Goal: Transaction & Acquisition: Purchase product/service

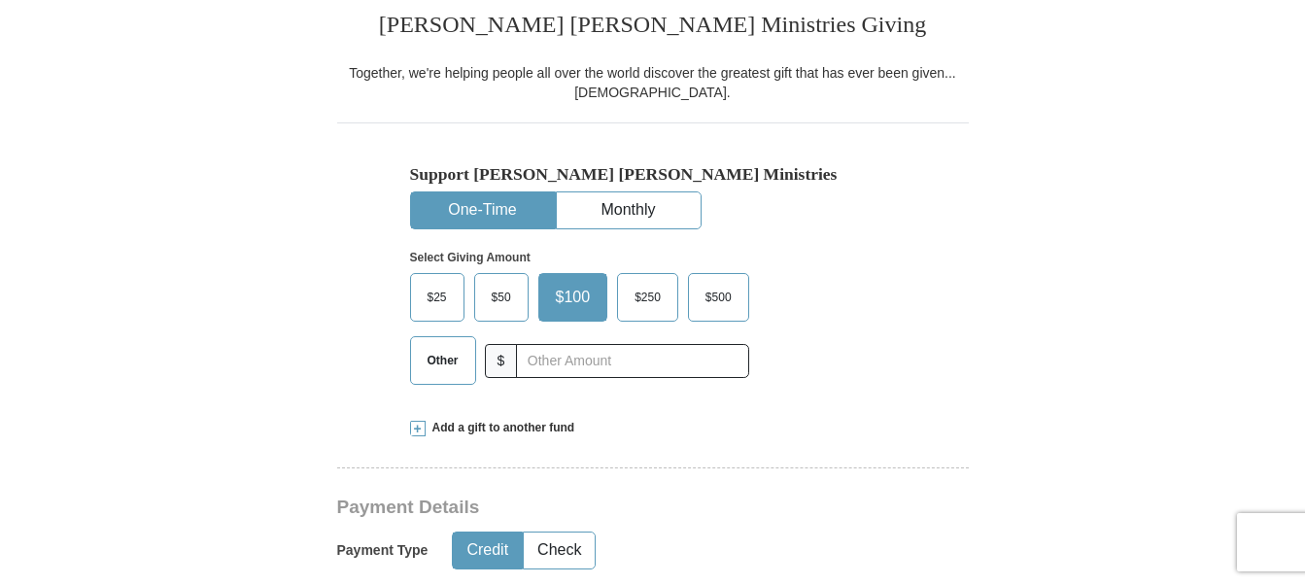
scroll to position [496, 0]
click at [550, 362] on input "text" at bounding box center [632, 361] width 232 height 34
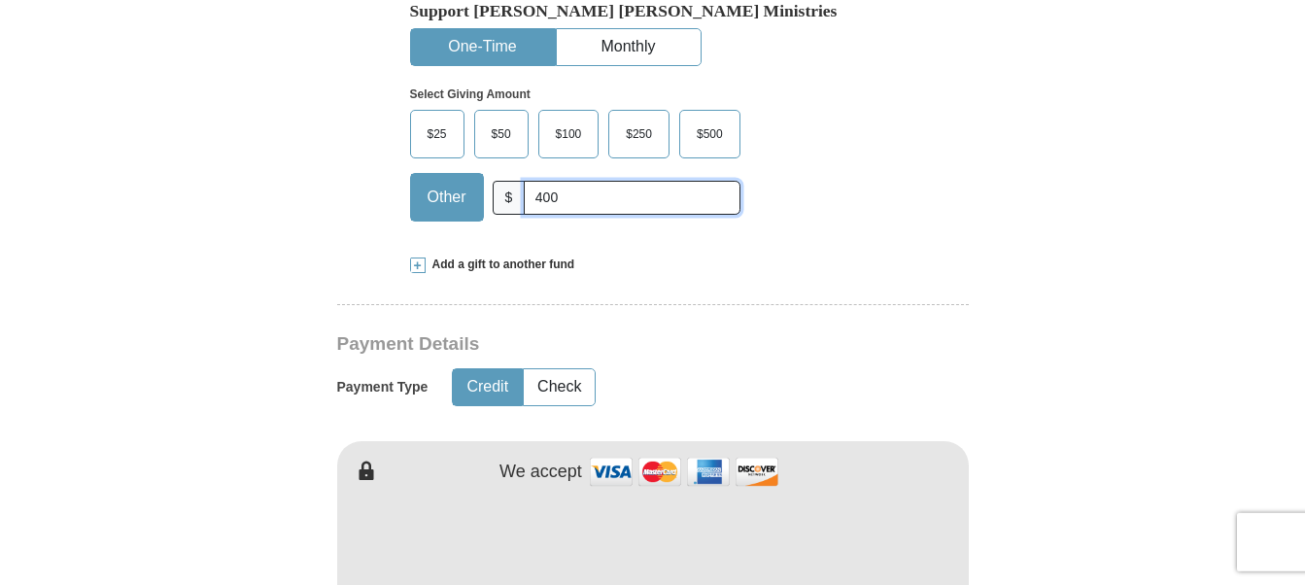
scroll to position [694, 0]
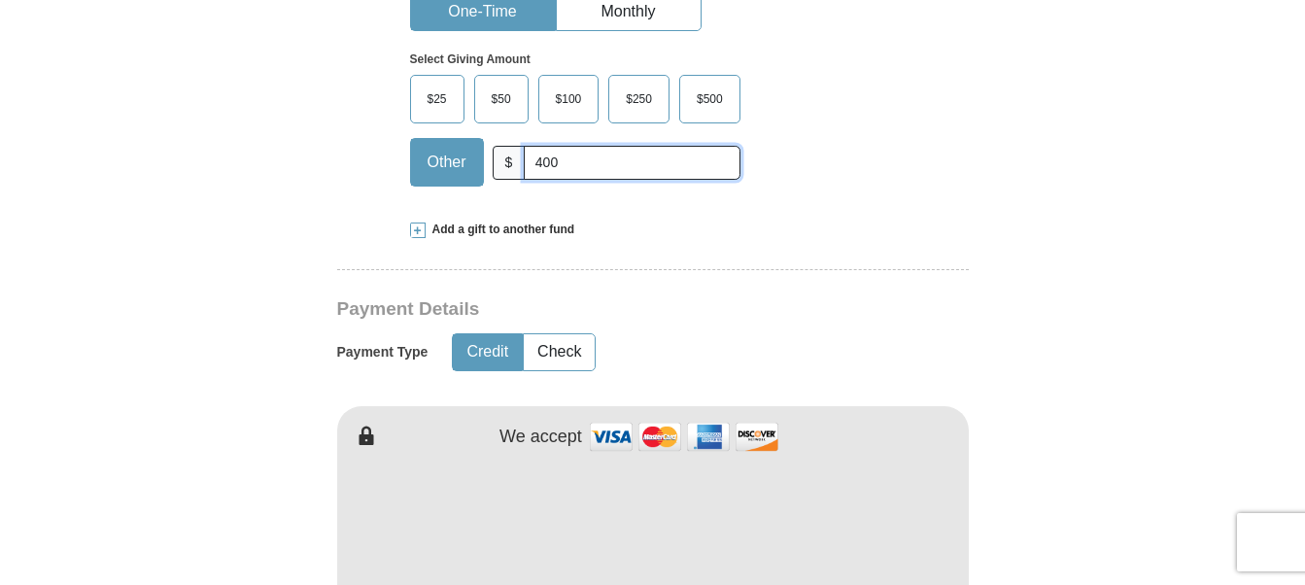
type input "400"
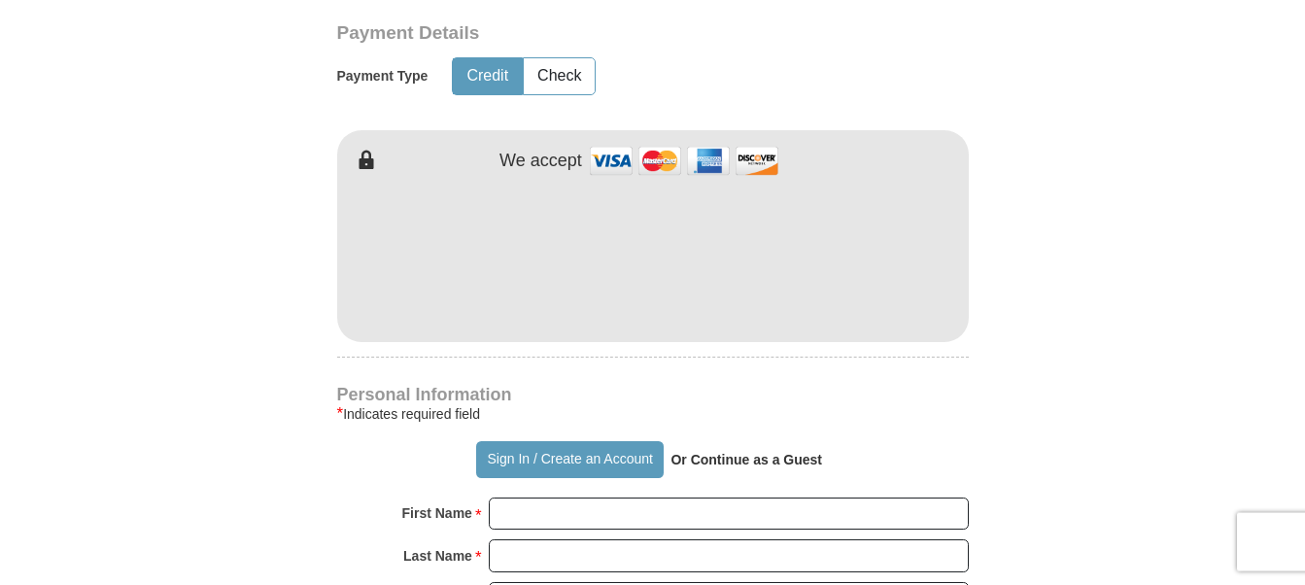
scroll to position [1090, 0]
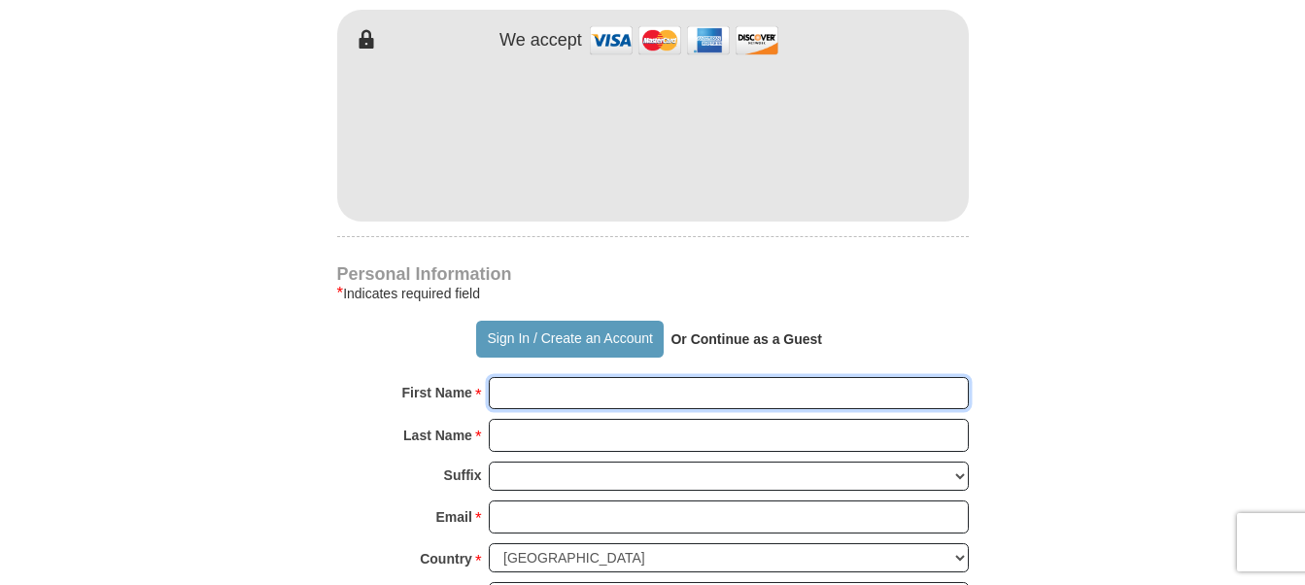
click at [528, 401] on input "First Name *" at bounding box center [729, 393] width 480 height 33
type input "[PERSON_NAME]"
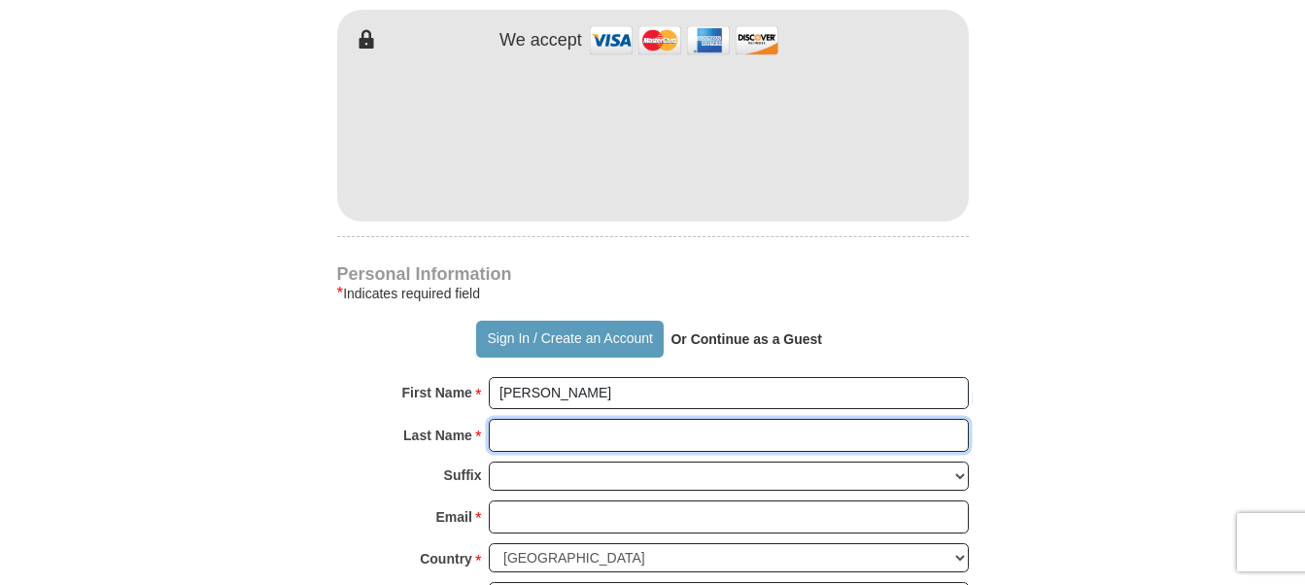
click at [544, 440] on input "Last Name *" at bounding box center [729, 435] width 480 height 33
type input "[PERSON_NAME]"
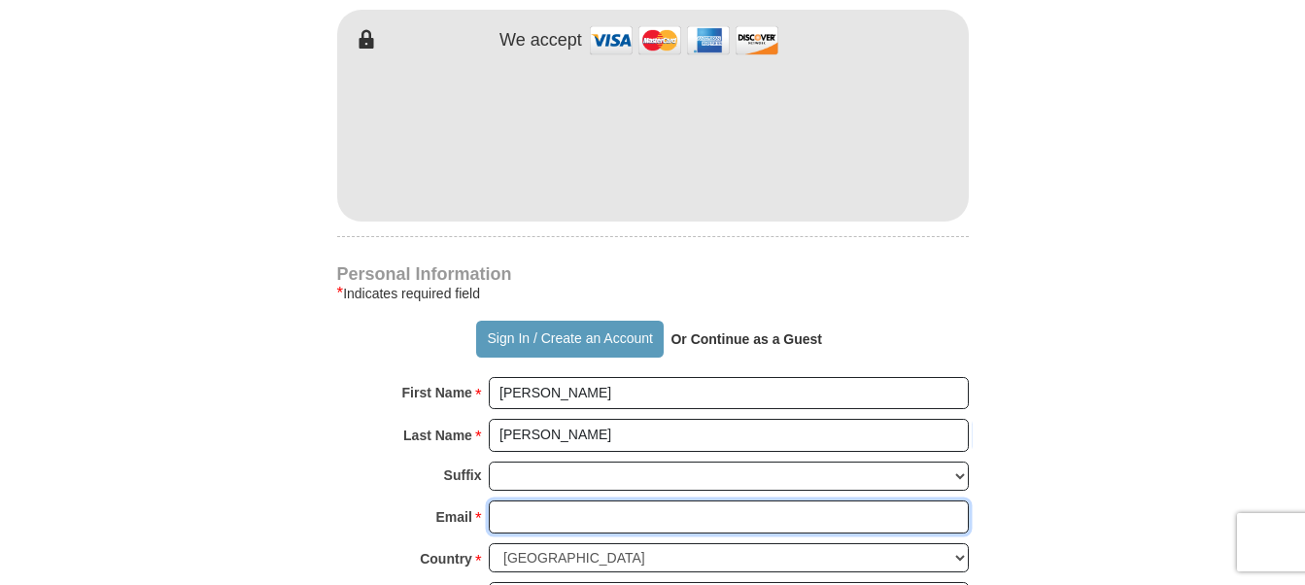
click at [521, 521] on input "Email *" at bounding box center [729, 516] width 480 height 33
type input "[EMAIL_ADDRESS][DOMAIN_NAME]"
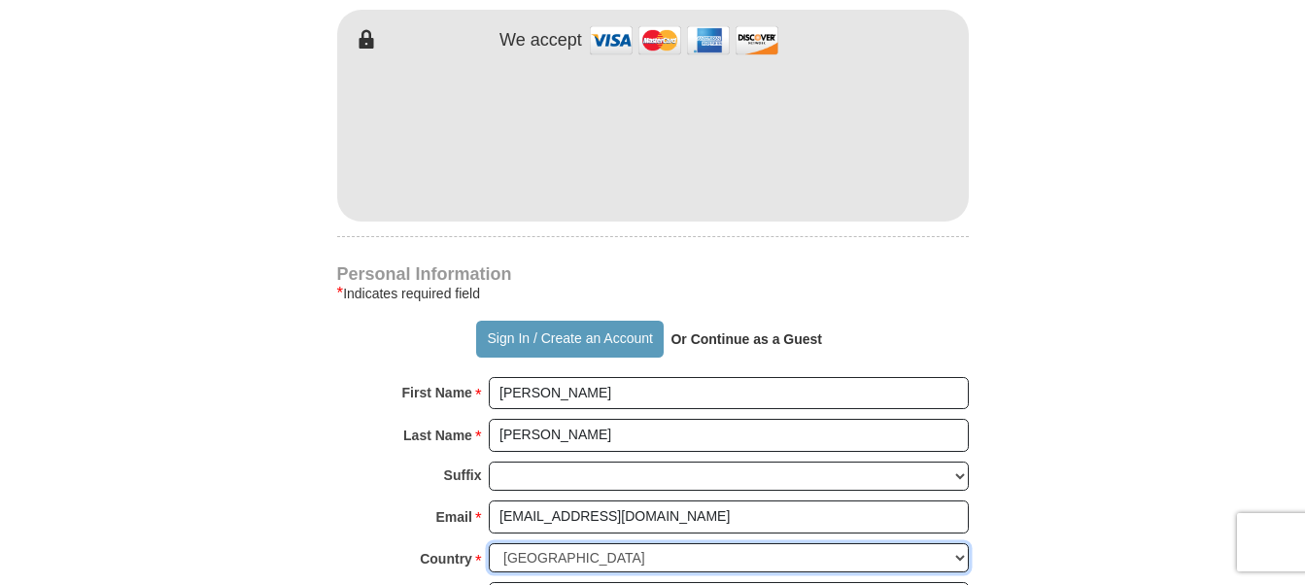
click at [563, 557] on select "[GEOGRAPHIC_DATA] [GEOGRAPHIC_DATA] [GEOGRAPHIC_DATA] [GEOGRAPHIC_DATA] [GEOGRA…" at bounding box center [729, 558] width 480 height 30
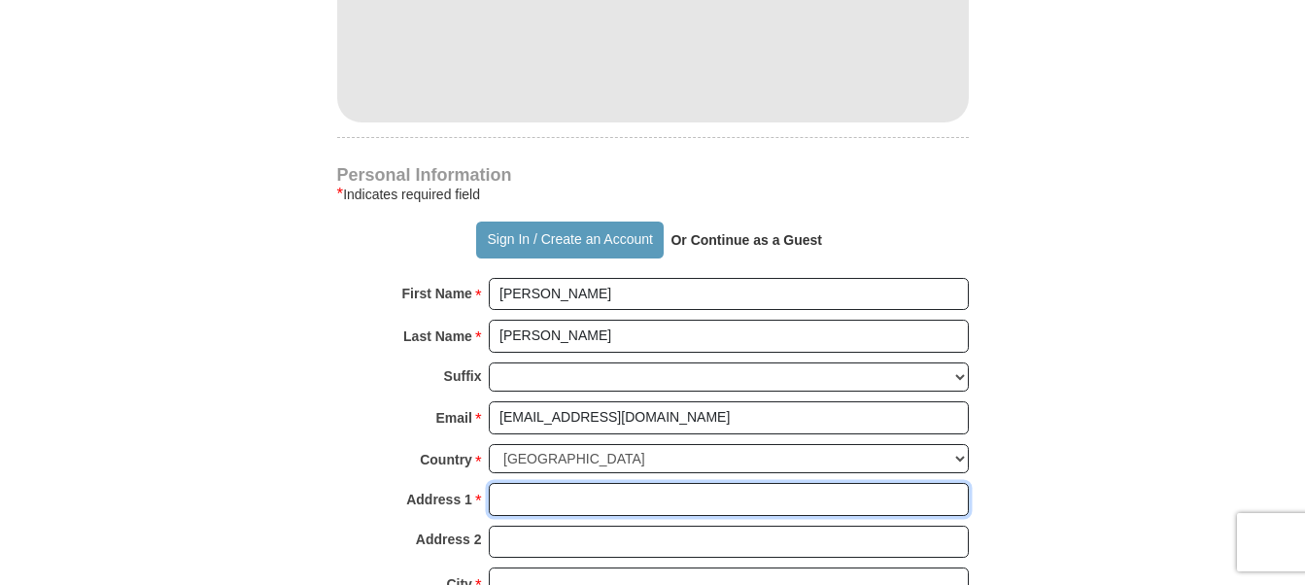
click at [544, 502] on input "Address 1 *" at bounding box center [729, 499] width 480 height 33
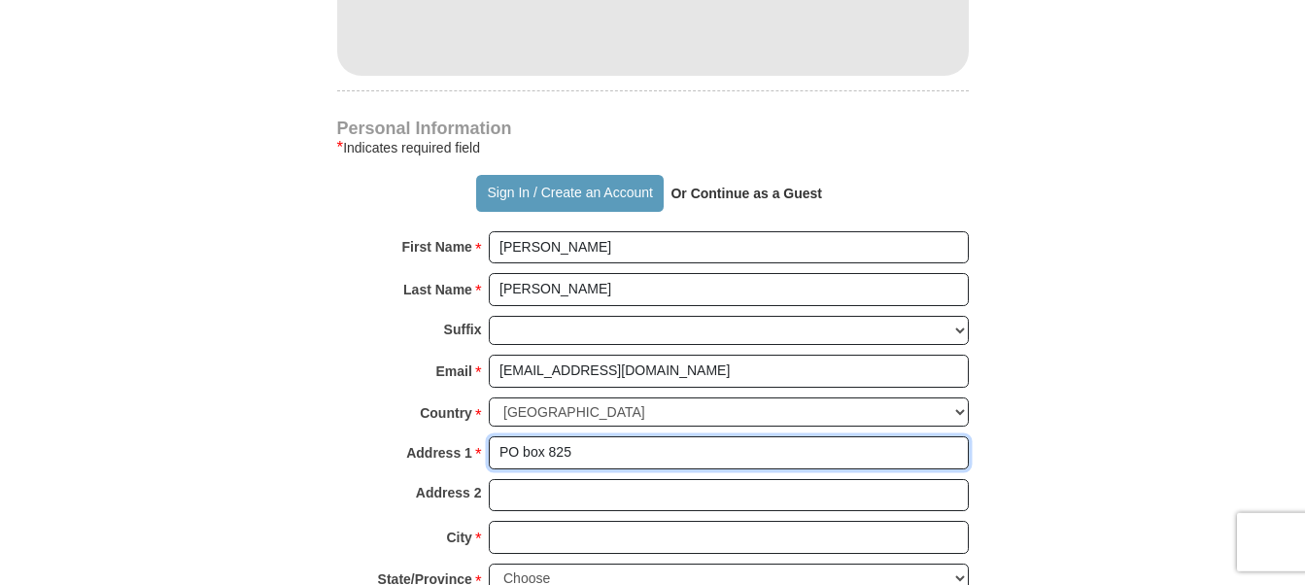
scroll to position [1288, 0]
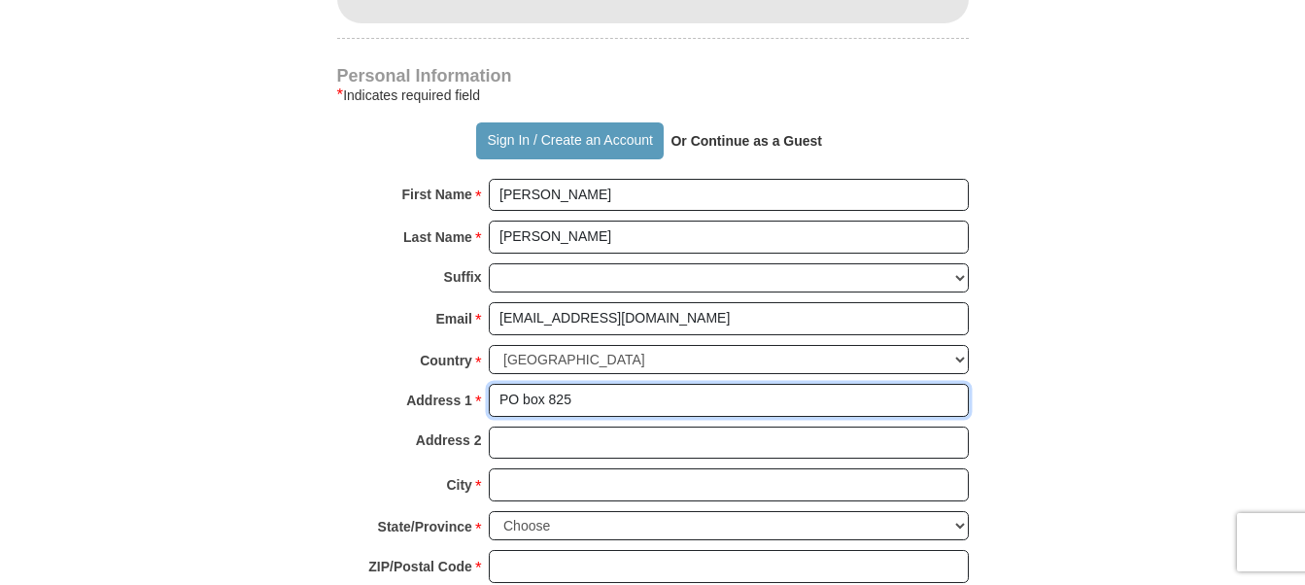
type input "PO box 825"
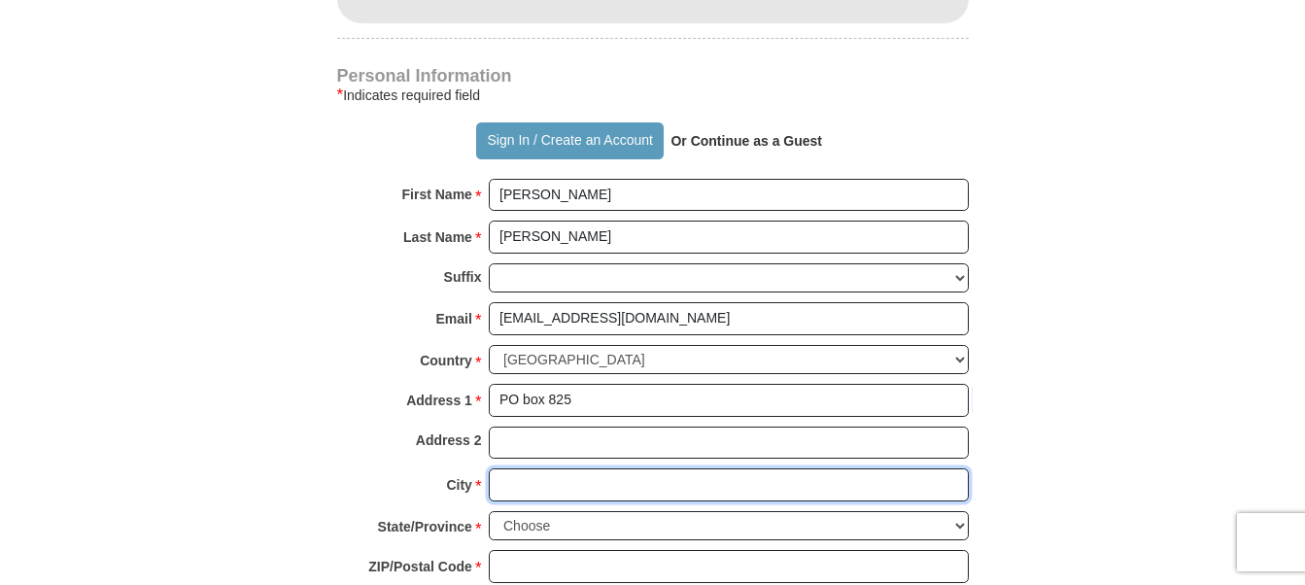
click at [535, 482] on input "City *" at bounding box center [729, 484] width 480 height 33
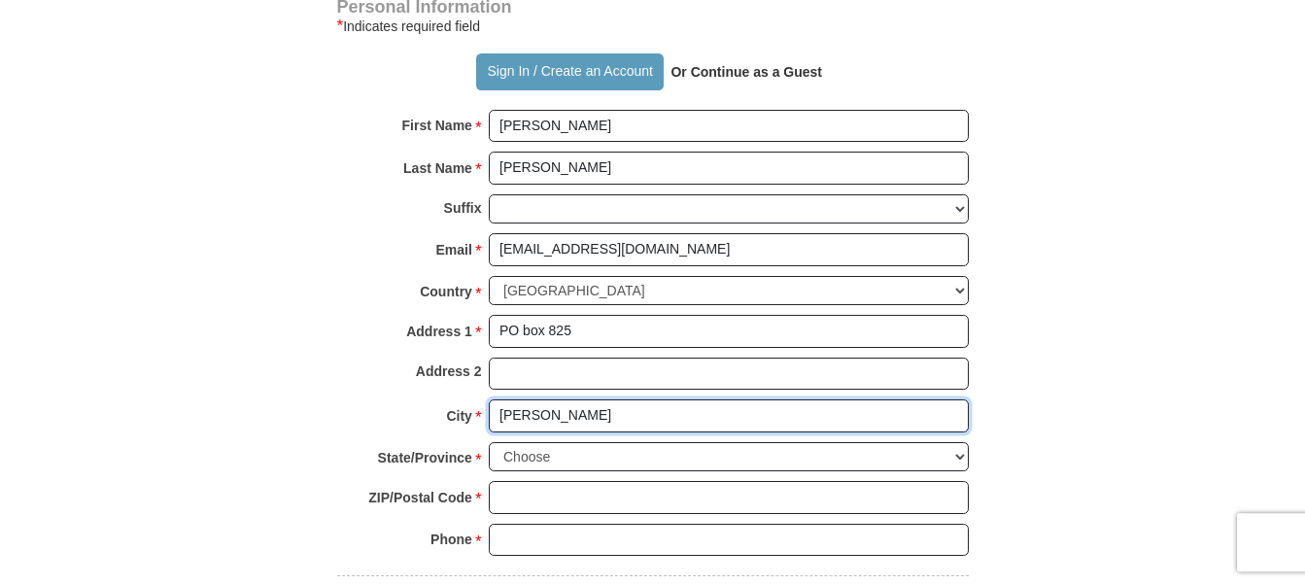
scroll to position [1388, 0]
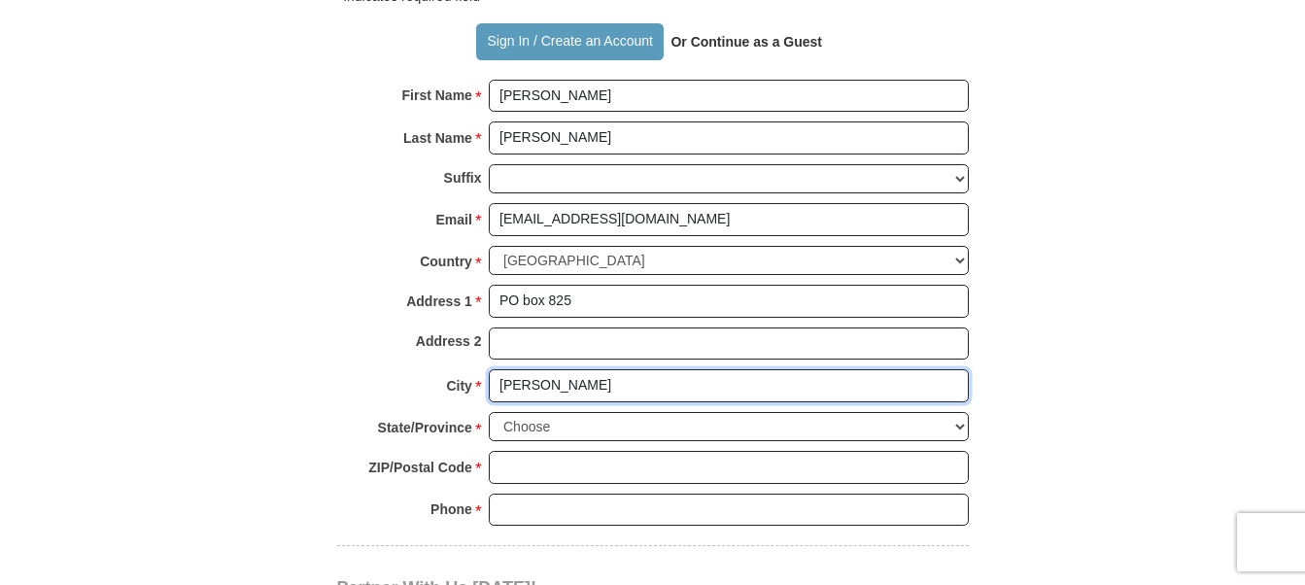
type input "[PERSON_NAME]"
click at [489, 412] on select "Choose [US_STATE] [US_STATE] [US_STATE] [US_STATE] [US_STATE] Armed Forces Amer…" at bounding box center [729, 427] width 480 height 30
select select "OK"
click option "[US_STATE]" at bounding box center [0, 0] width 0 height 0
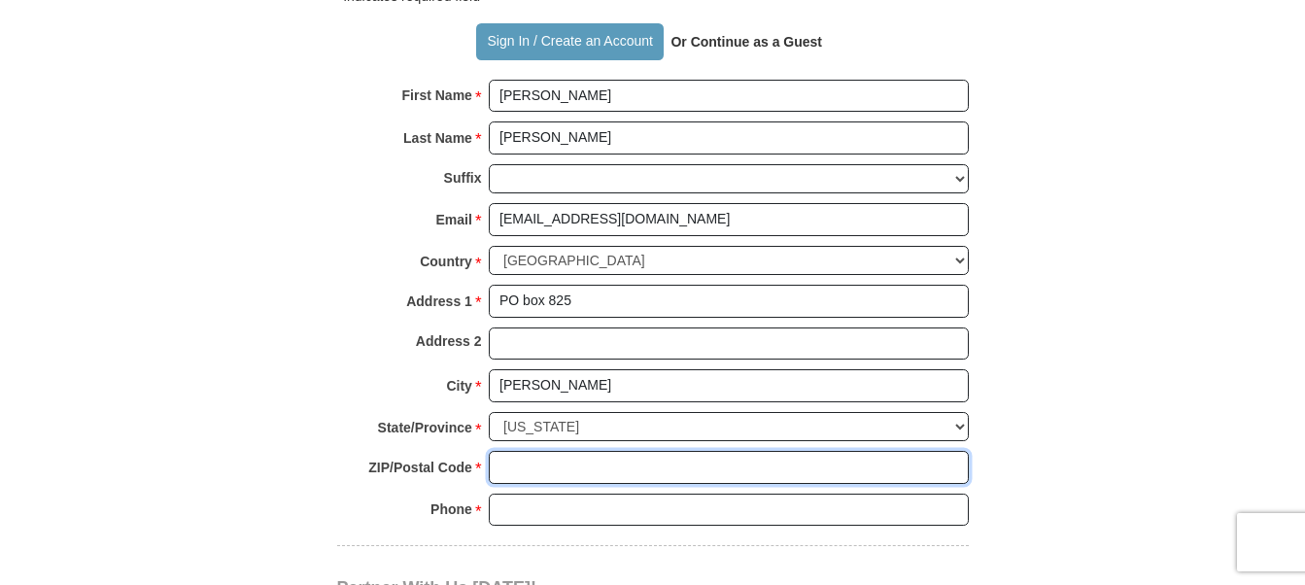
click at [529, 457] on input "ZIP/Postal Code *" at bounding box center [729, 467] width 480 height 33
type input "73008"
click at [600, 520] on input "Phone * *" at bounding box center [729, 510] width 480 height 33
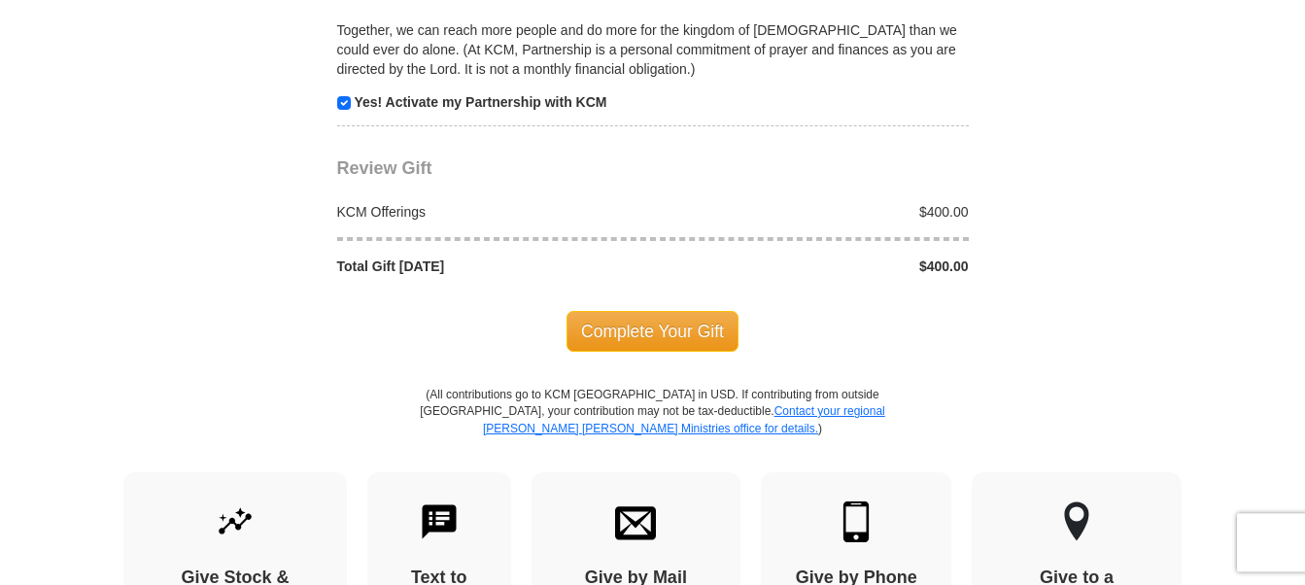
scroll to position [2081, 0]
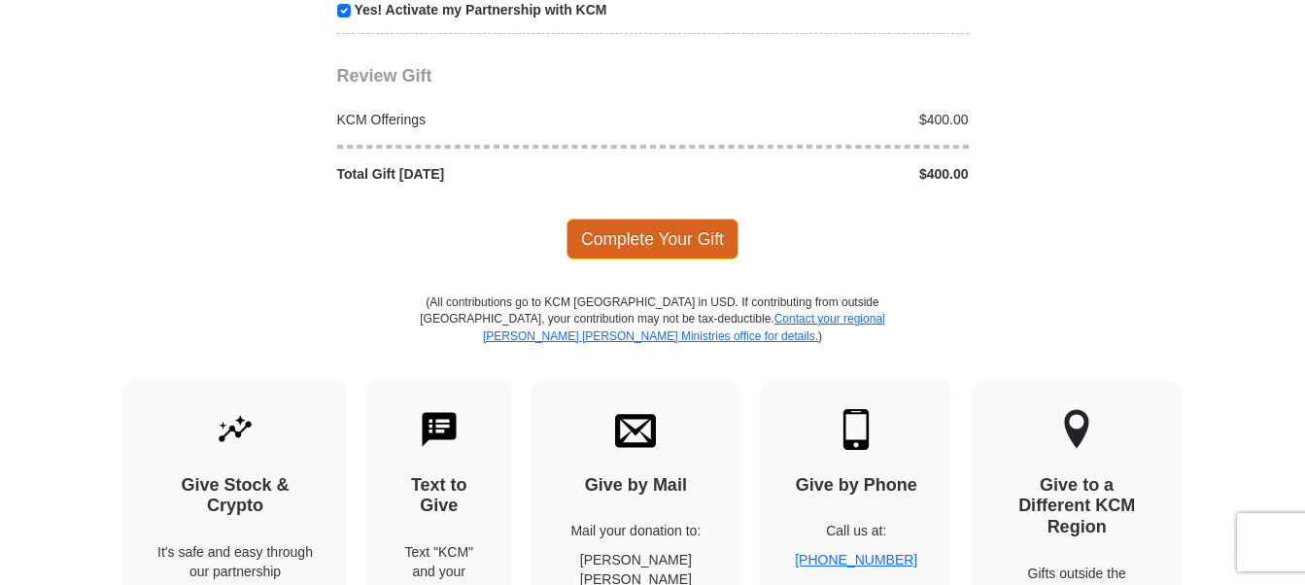
type input "4057791701"
click at [655, 234] on span "Complete Your Gift" at bounding box center [652, 239] width 172 height 41
